Goal: Share content: Share content

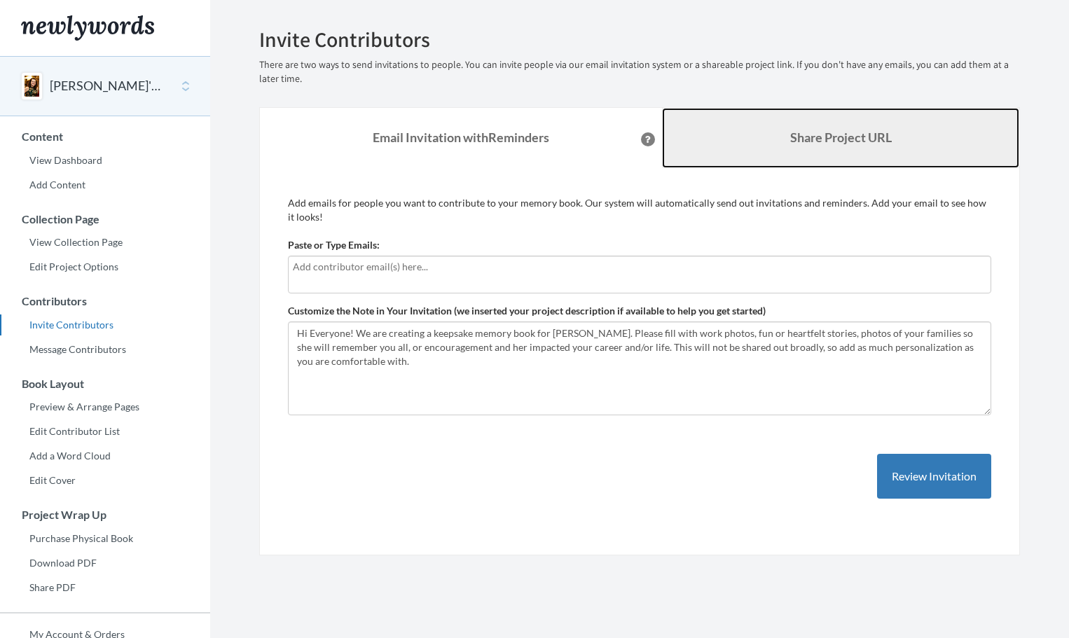
click at [856, 144] on b "Share Project URL" at bounding box center [841, 137] width 102 height 15
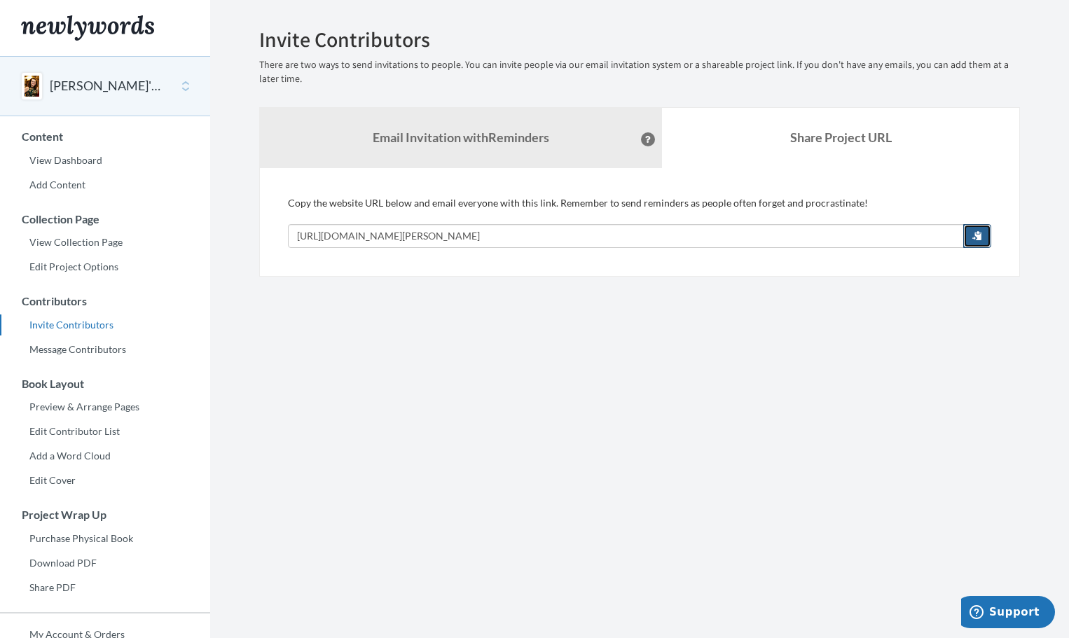
click at [975, 237] on span "button" at bounding box center [977, 235] width 10 height 10
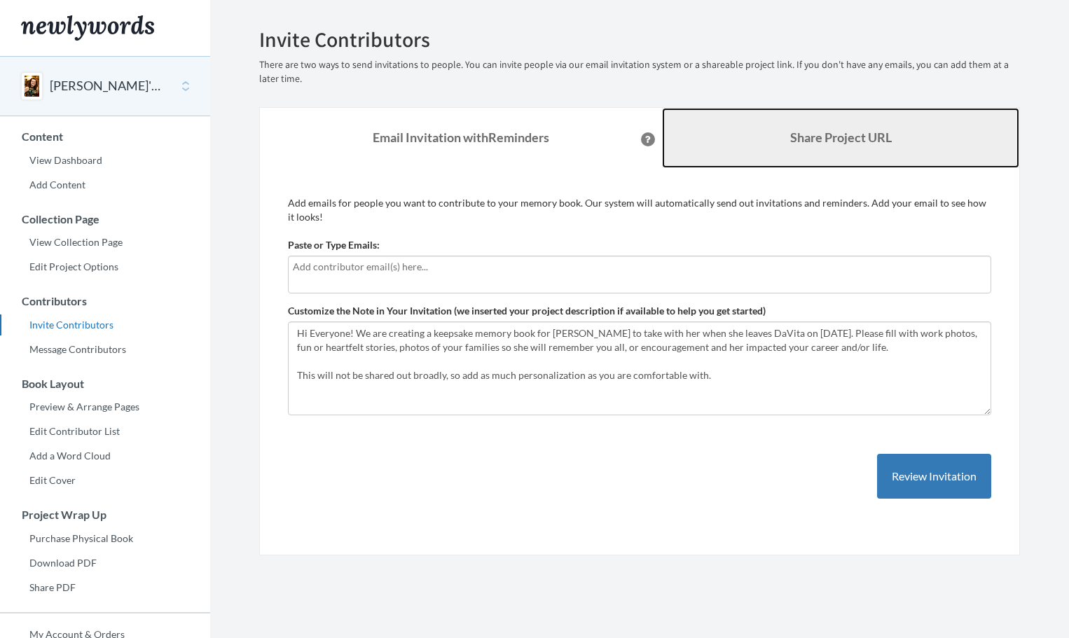
click at [833, 117] on link "Share Project URL" at bounding box center [840, 138] width 357 height 60
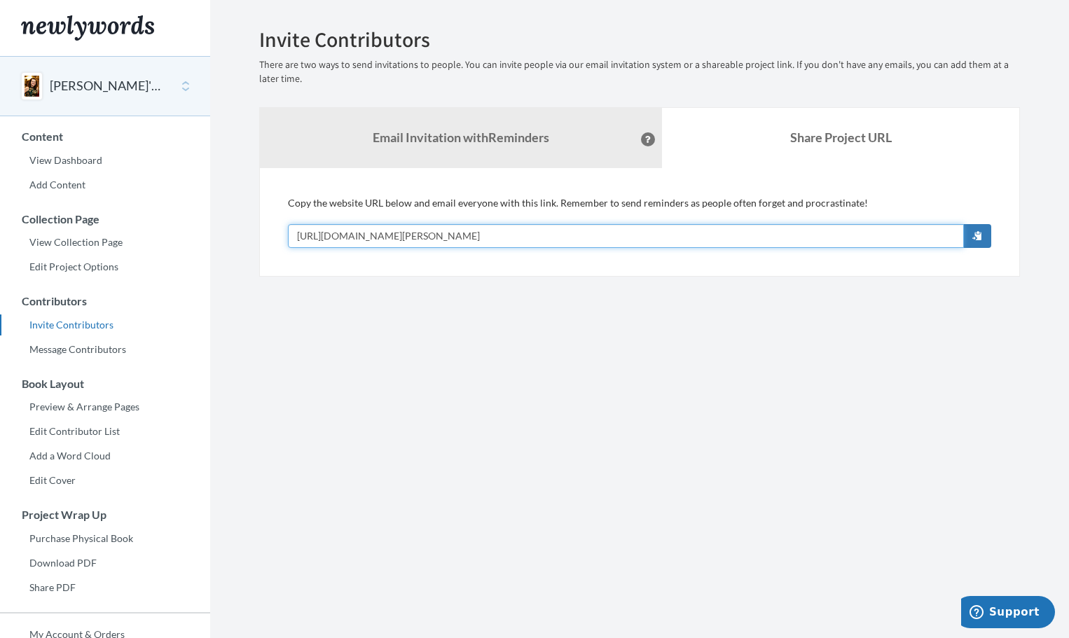
click at [394, 233] on input "[URL][DOMAIN_NAME][PERSON_NAME]" at bounding box center [626, 236] width 676 height 24
